Goal: Task Accomplishment & Management: Manage account settings

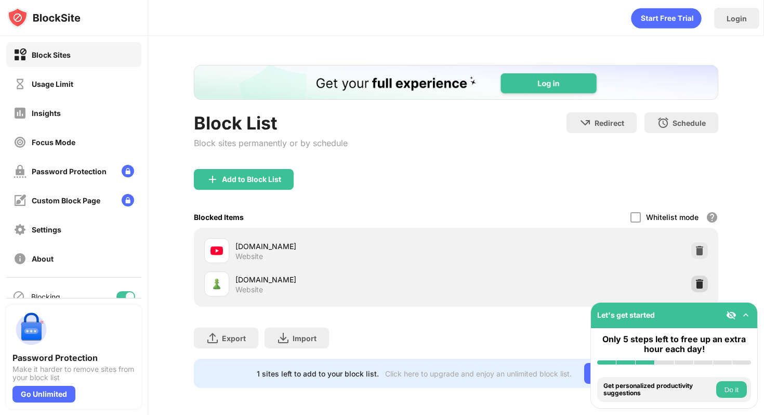
click at [696, 287] on img at bounding box center [699, 283] width 10 height 10
